Goal: Information Seeking & Learning: Learn about a topic

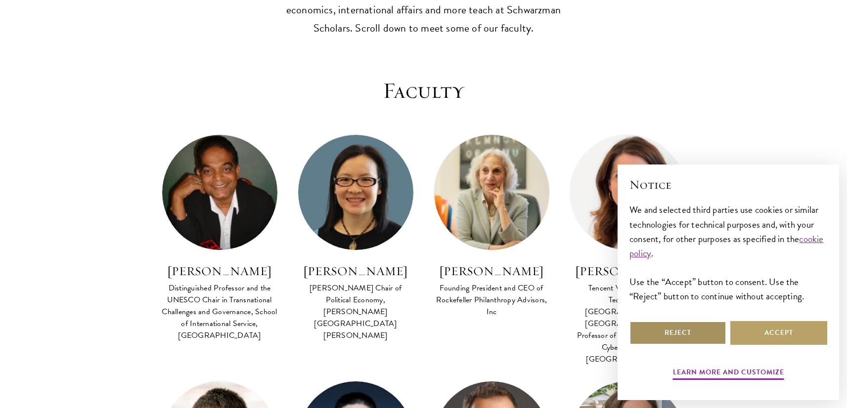
click at [716, 330] on button "Reject" at bounding box center [677, 333] width 97 height 24
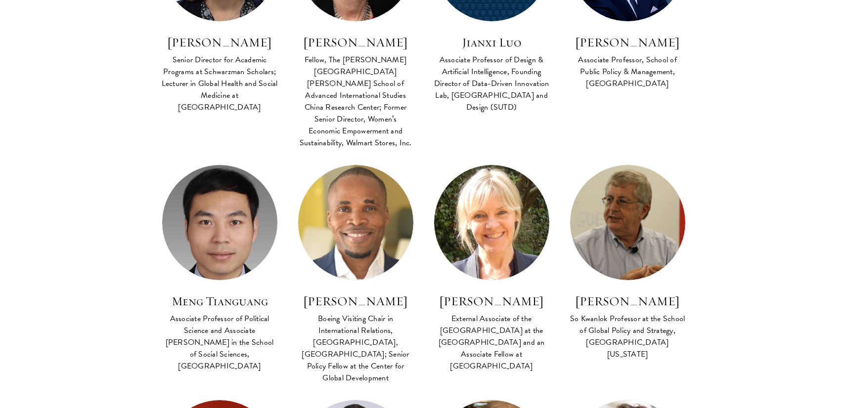
scroll to position [1908, 0]
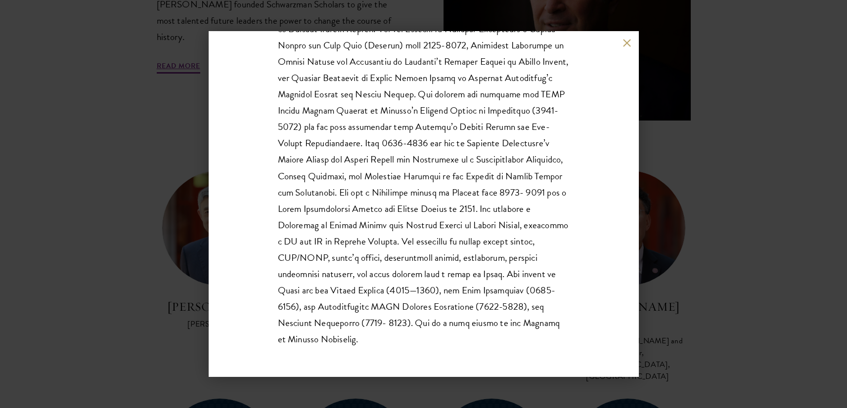
scroll to position [469, 0]
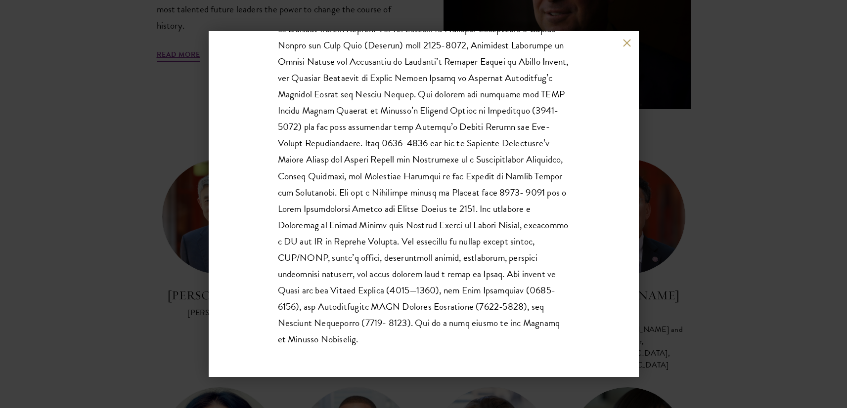
click at [715, 280] on div "Joan Kaufman Senior Director for Academic Programs at Schwarzman Scholars; Lect…" at bounding box center [423, 204] width 847 height 408
